Goal: Task Accomplishment & Management: Use online tool/utility

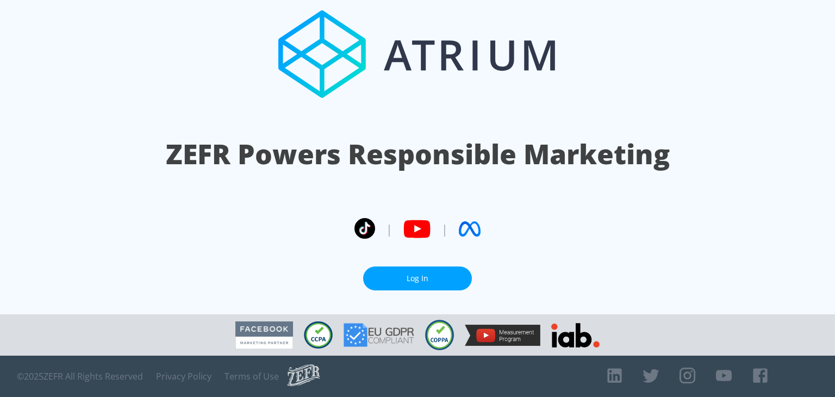
click at [400, 284] on link "Log In" at bounding box center [417, 278] width 109 height 24
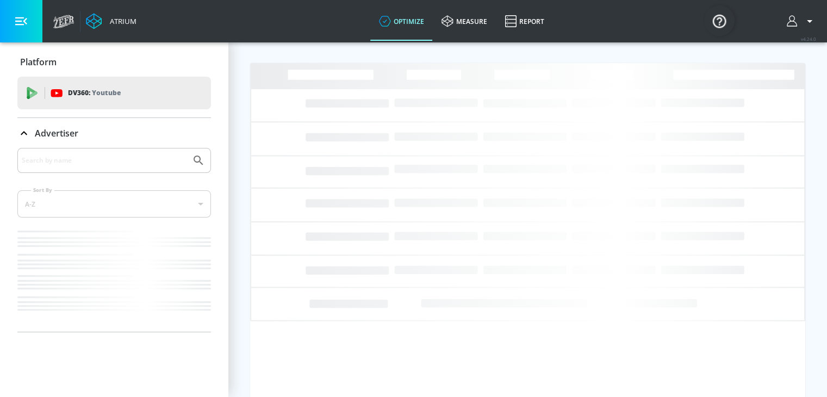
click at [35, 34] on button "button" at bounding box center [21, 21] width 42 height 42
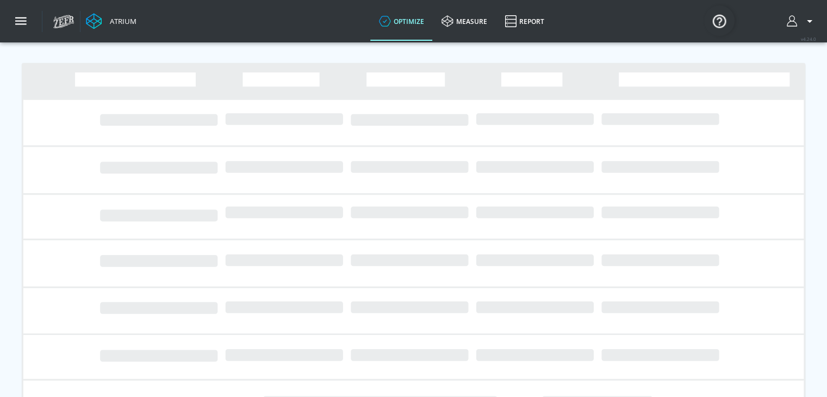
click at [52, 27] on div "Atrium" at bounding box center [95, 21] width 94 height 42
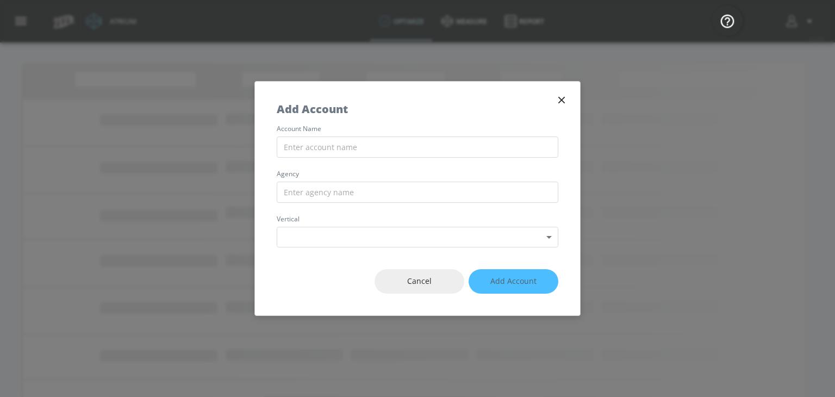
click at [567, 94] on div "Add Account" at bounding box center [417, 104] width 325 height 44
click at [564, 99] on icon "button" at bounding box center [562, 100] width 12 height 12
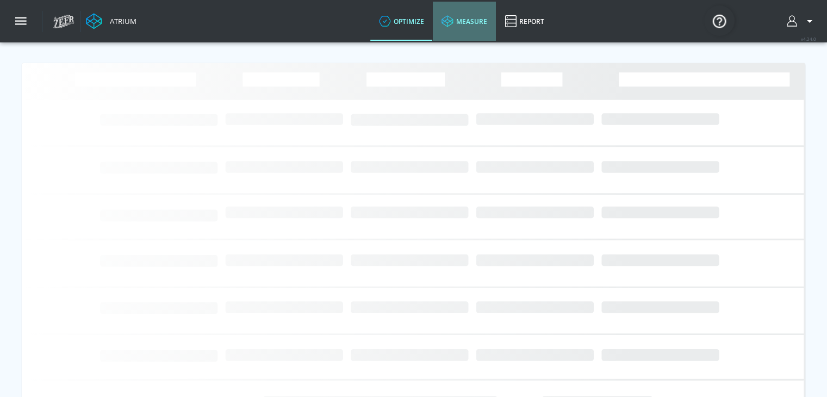
click at [461, 9] on link "measure" at bounding box center [464, 21] width 63 height 39
